Goal: Ask a question

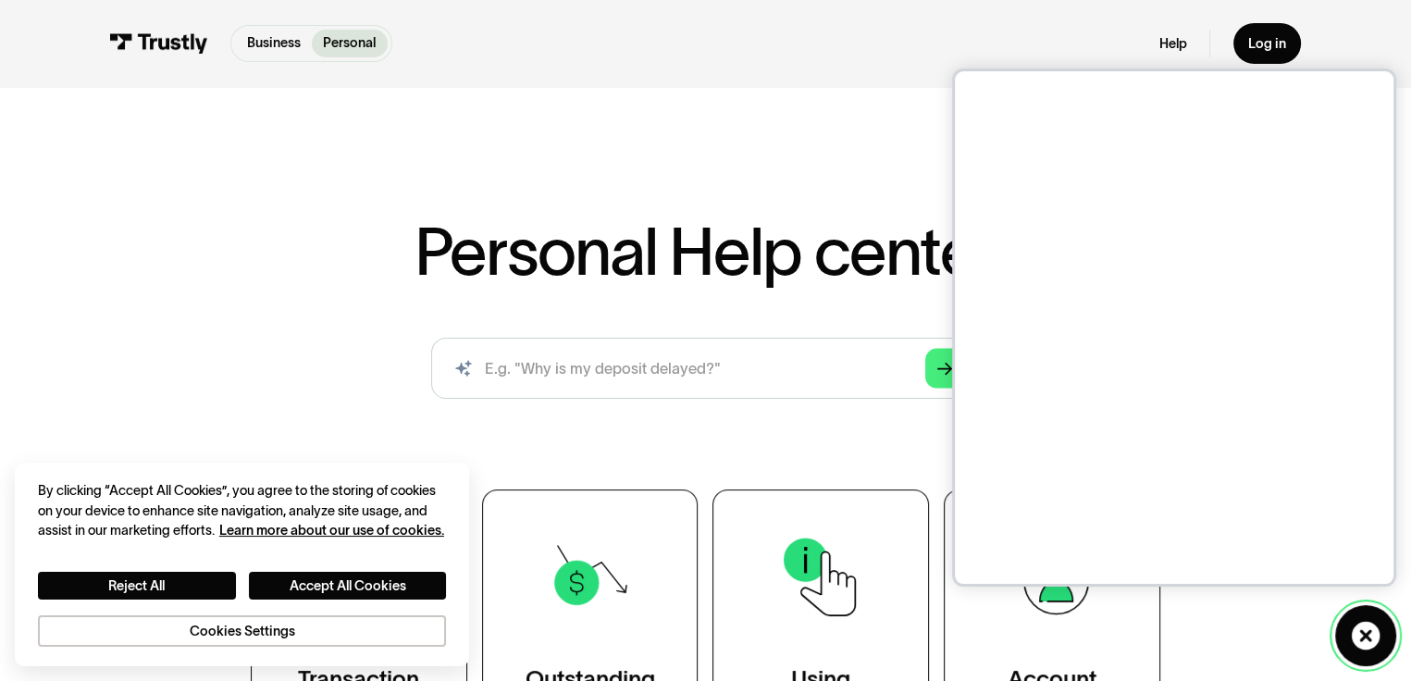
click at [1366, 624] on icon at bounding box center [1365, 635] width 29 height 29
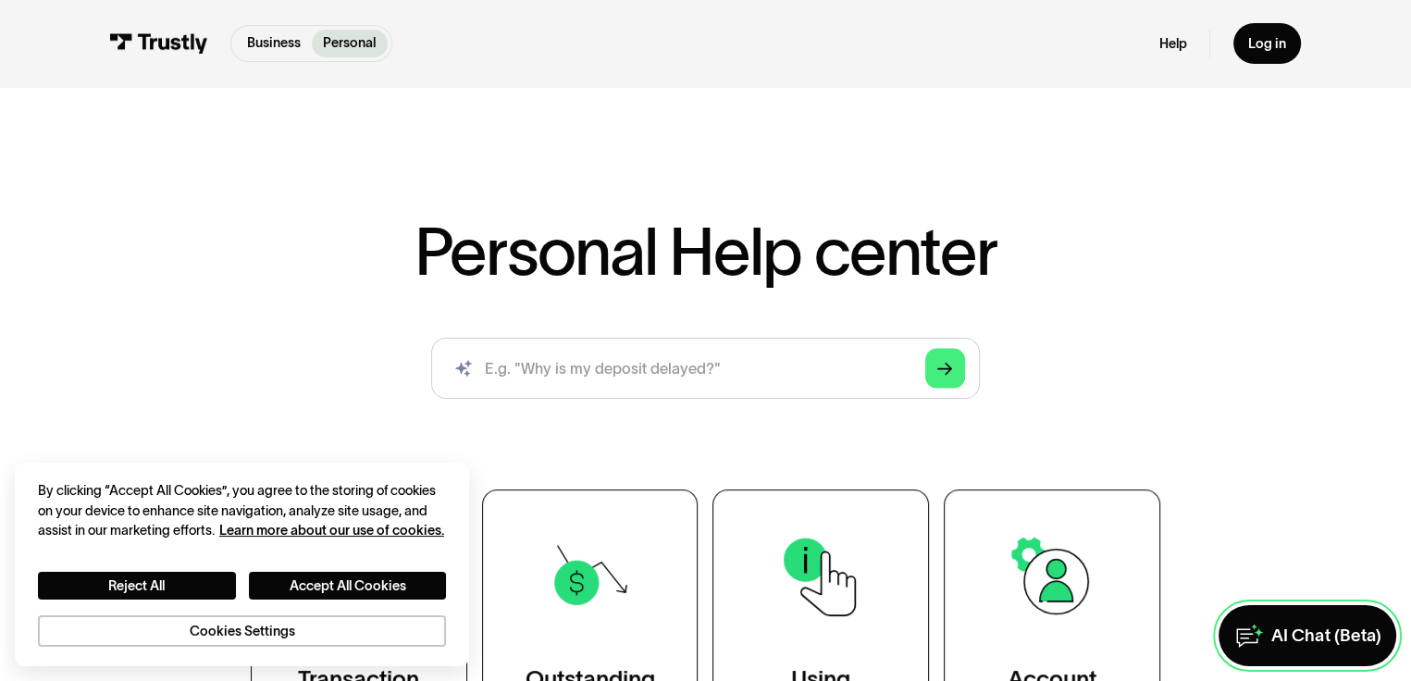
click at [1296, 646] on link "AI Chat (Beta)" at bounding box center [1307, 635] width 178 height 60
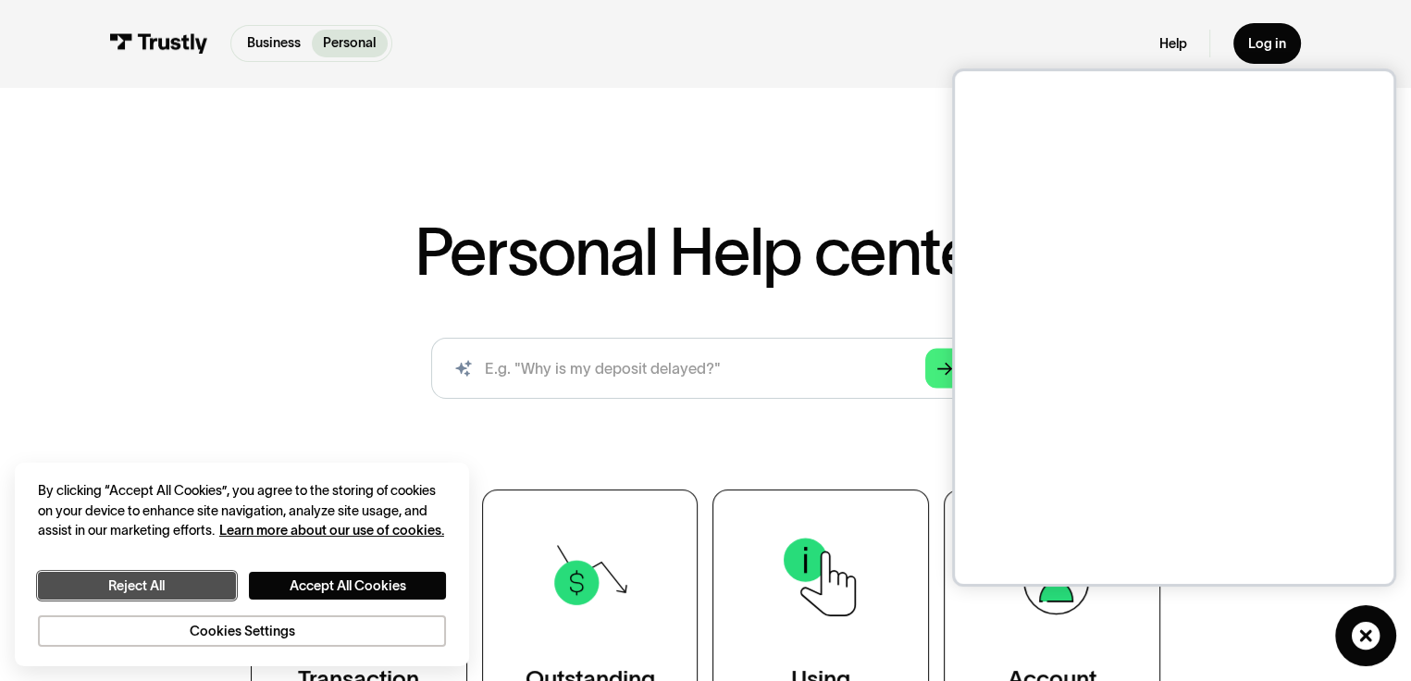
click at [146, 572] on button "Reject All" at bounding box center [137, 586] width 198 height 29
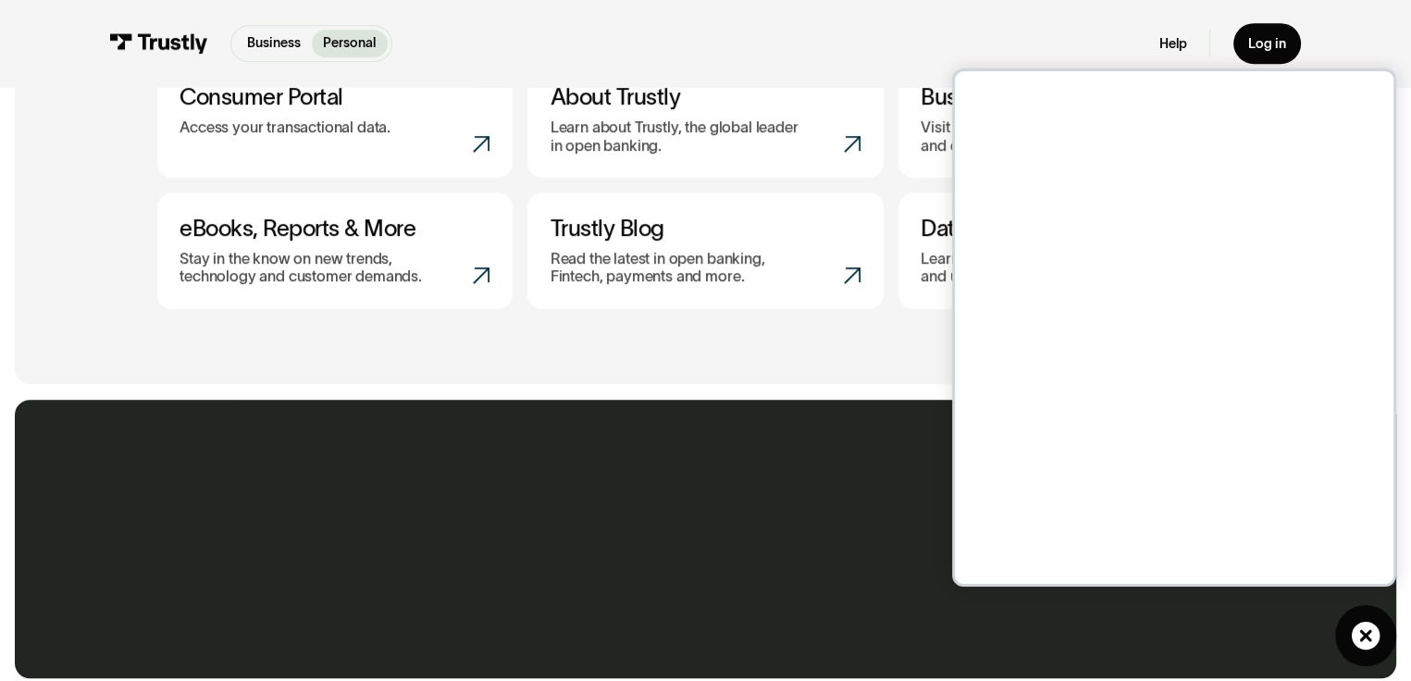
scroll to position [909, 0]
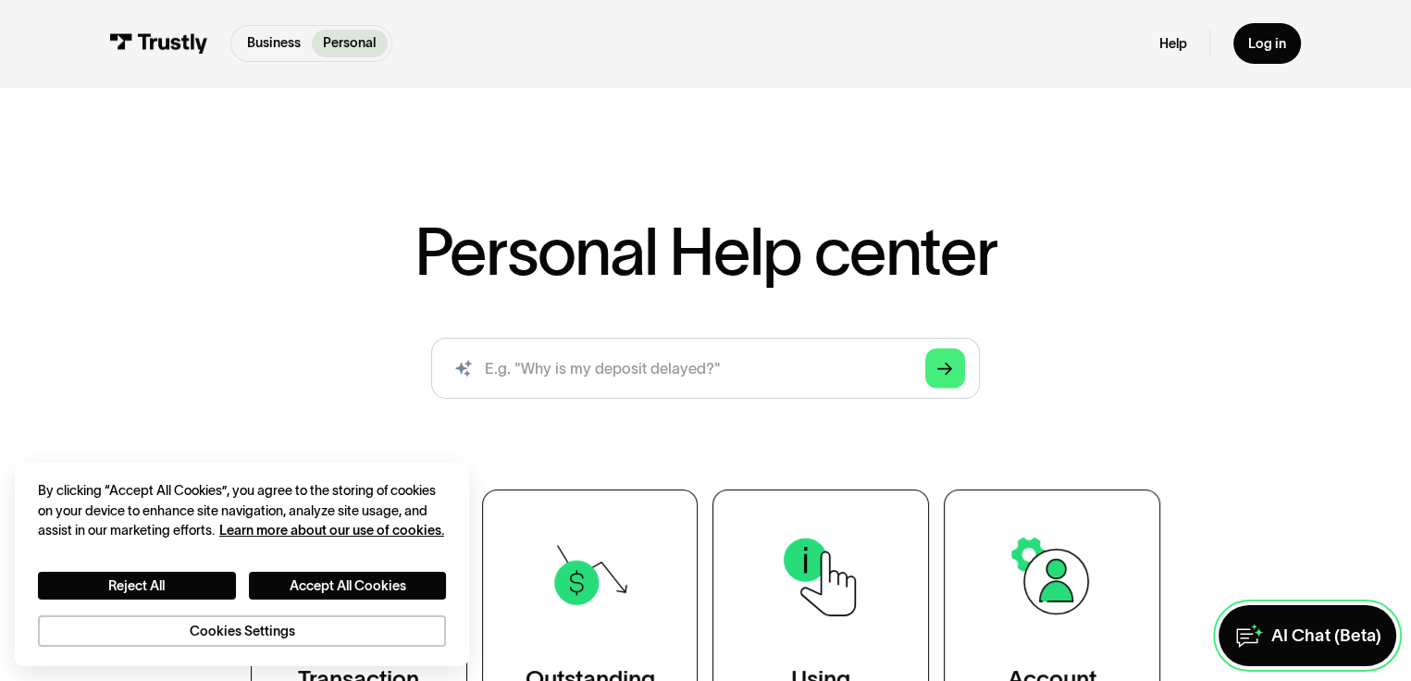
click at [1285, 605] on link "AI Chat (Beta)" at bounding box center [1307, 635] width 178 height 60
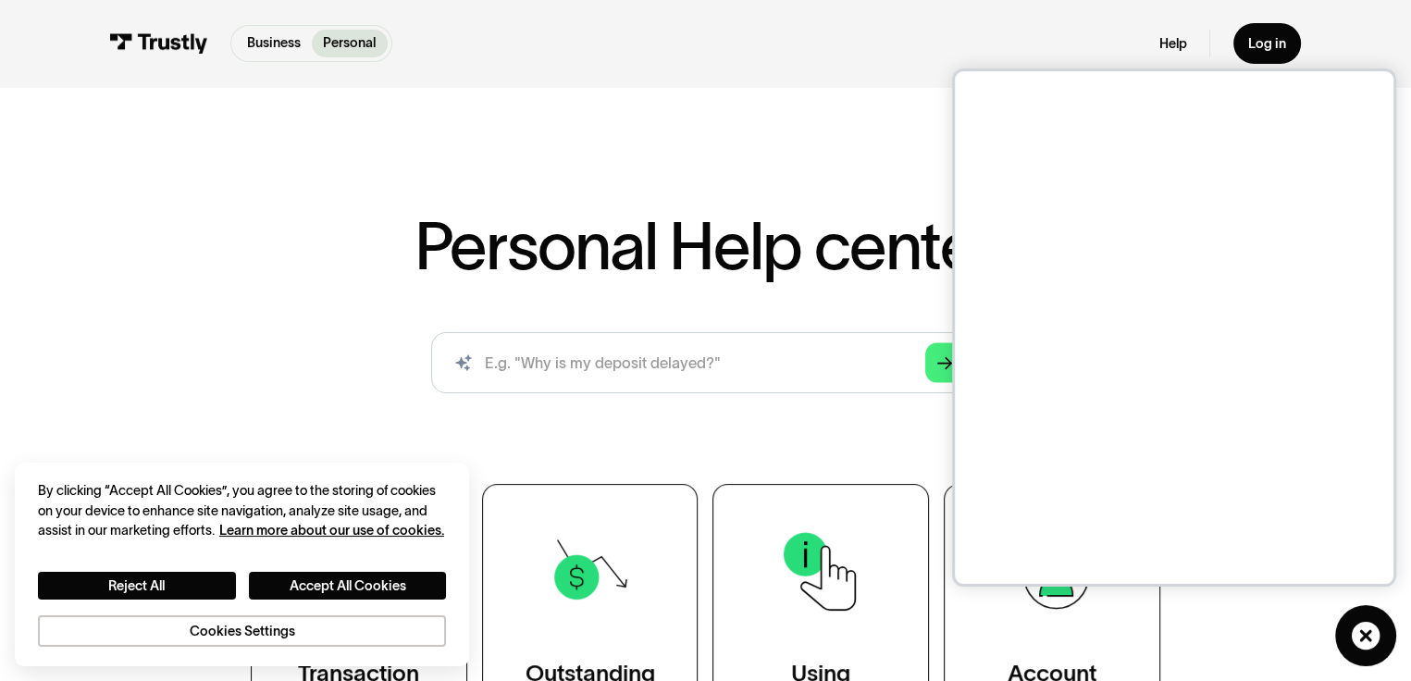
scroll to position [9, 0]
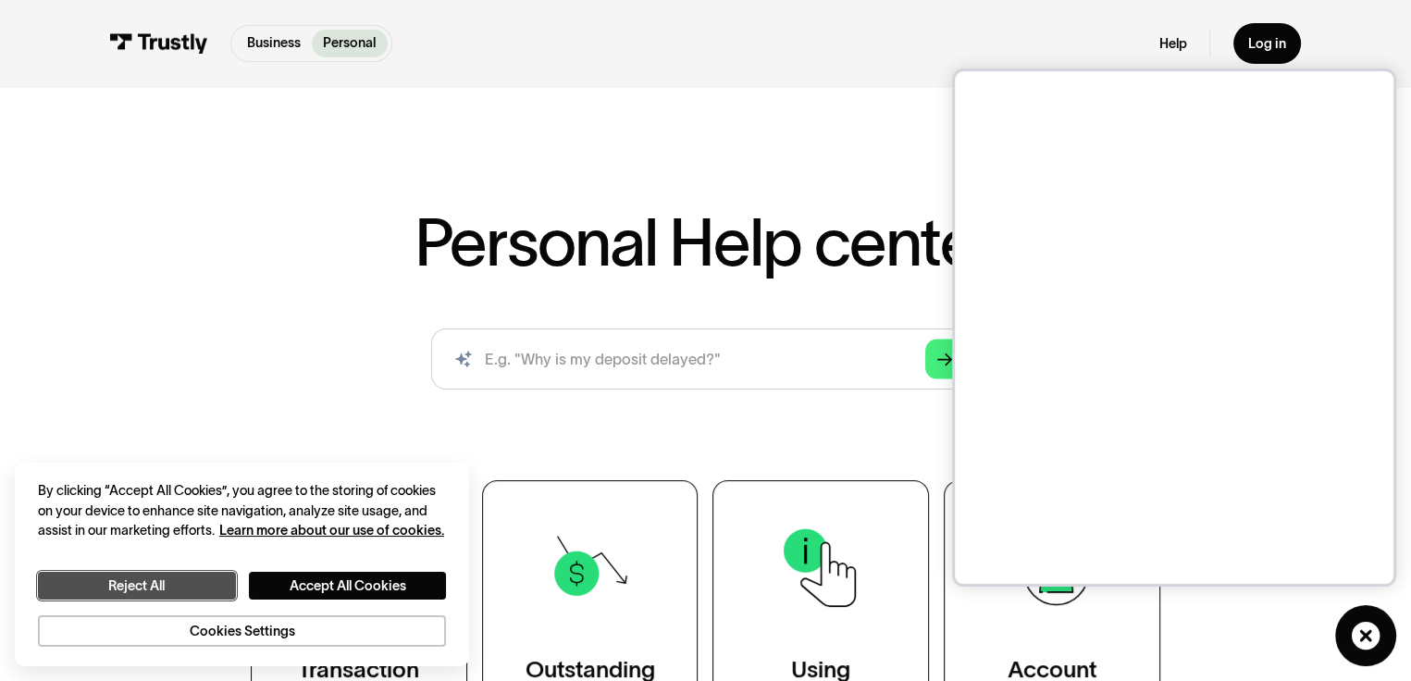
click at [159, 572] on button "Reject All" at bounding box center [137, 586] width 198 height 29
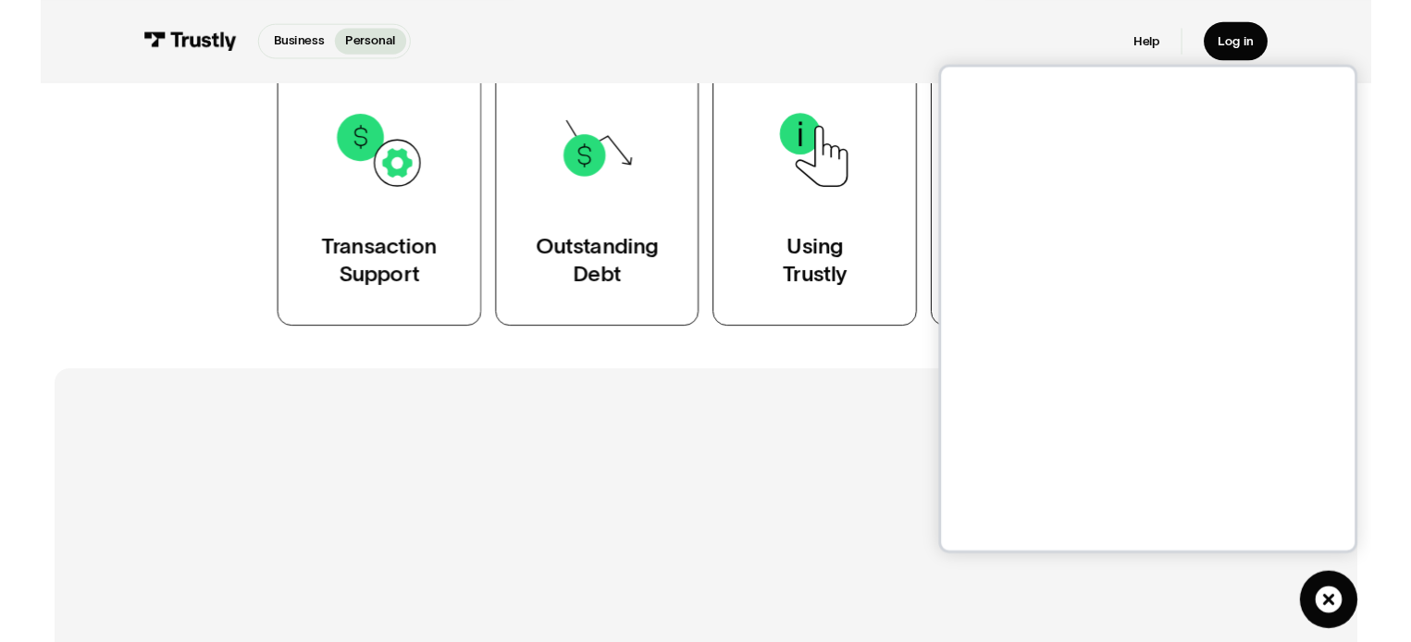
scroll to position [414, 0]
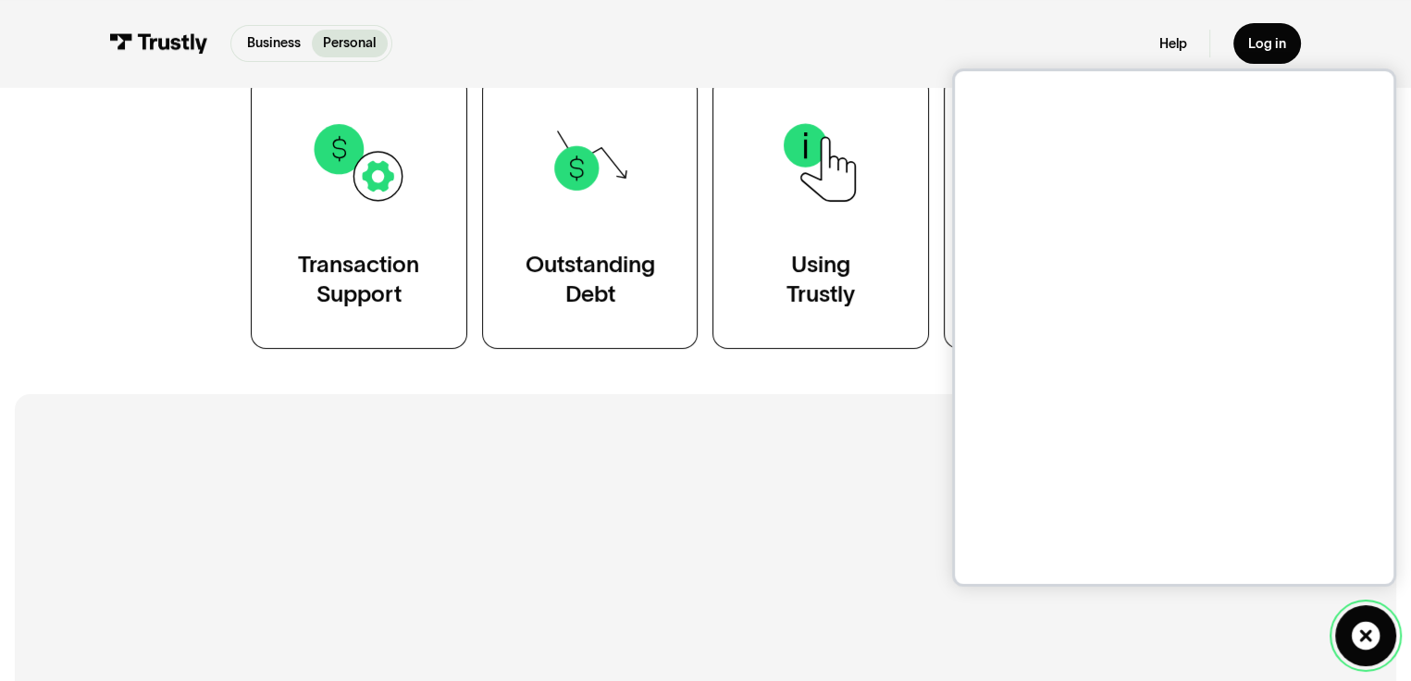
click at [1367, 621] on icon at bounding box center [1366, 636] width 31 height 31
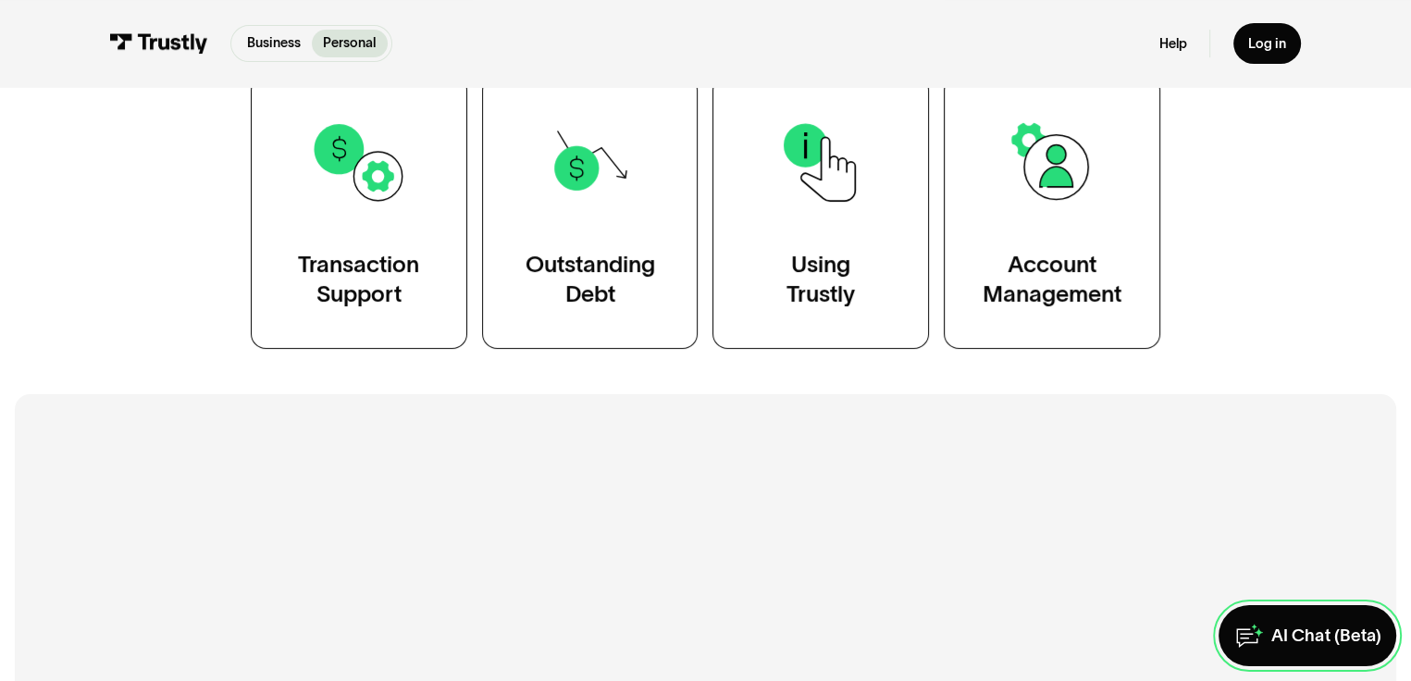
click at [1283, 627] on div "AI Chat (Beta)" at bounding box center [1325, 636] width 109 height 22
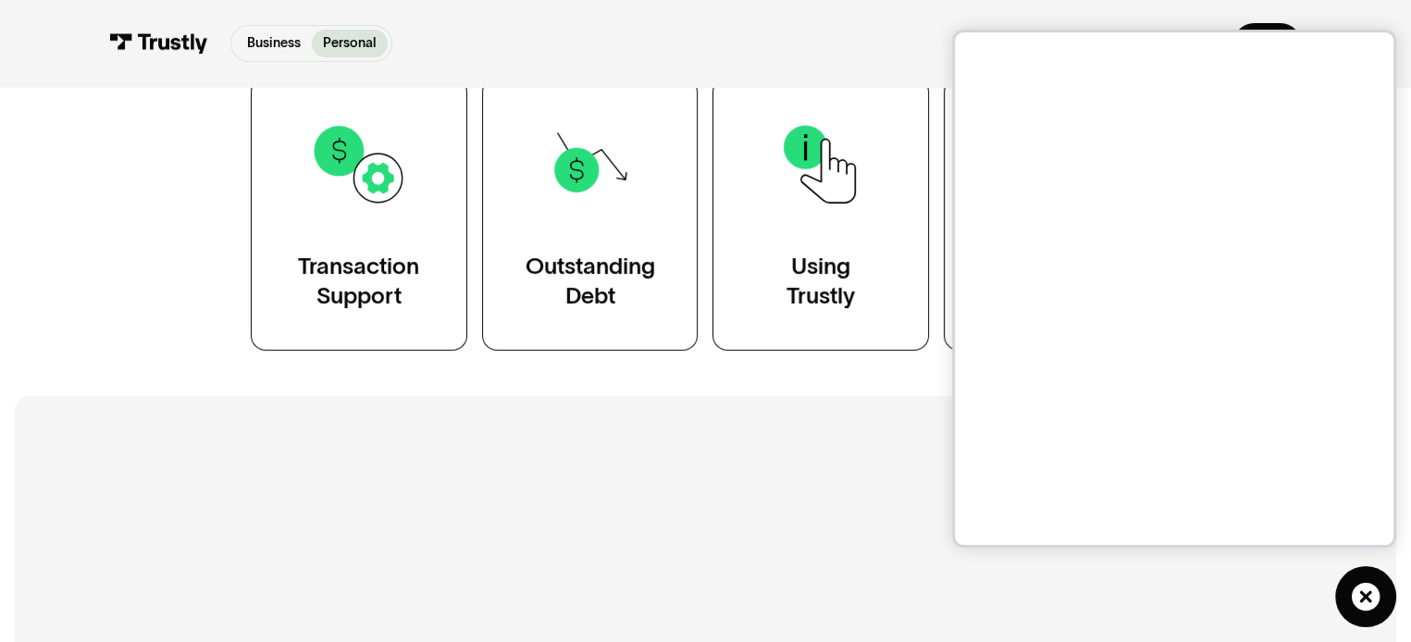
scroll to position [411, 0]
